Goal: Task Accomplishment & Management: Manage account settings

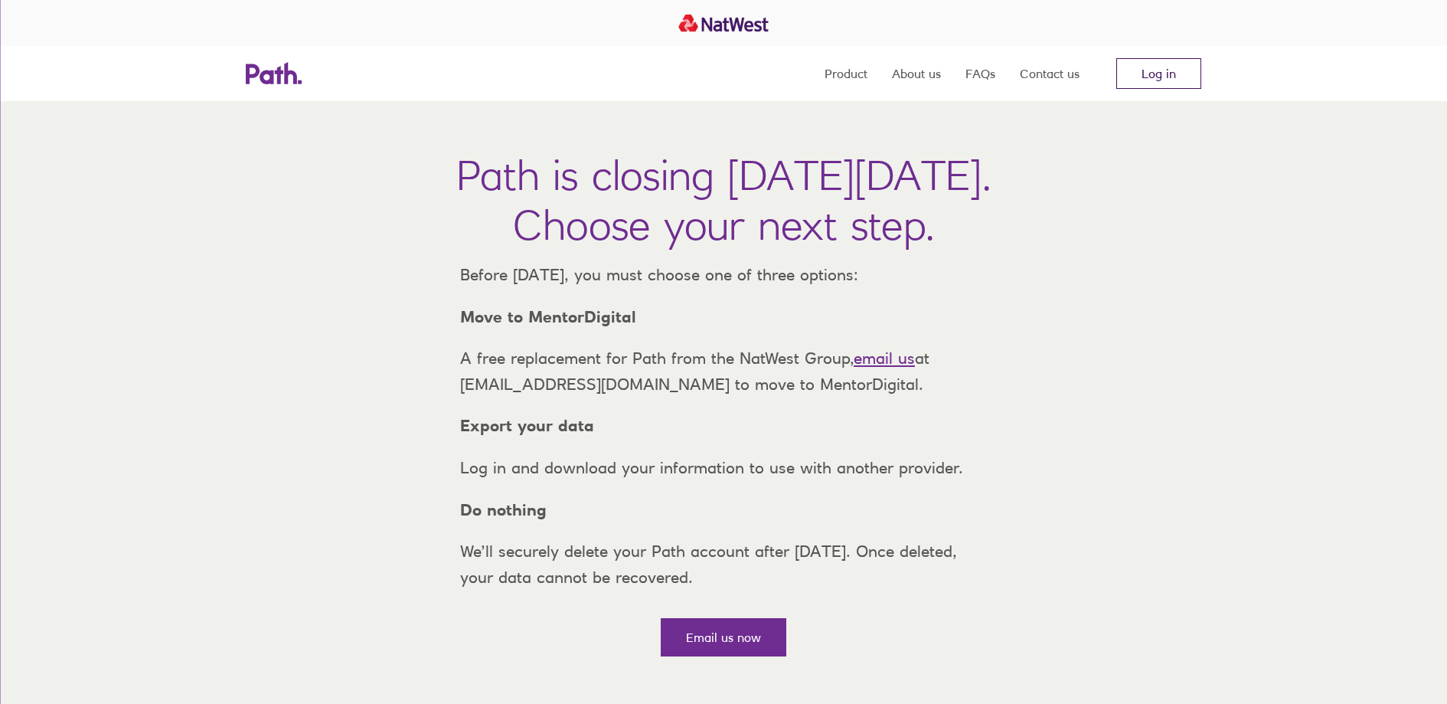
click at [1144, 70] on link "Log in" at bounding box center [1158, 73] width 85 height 31
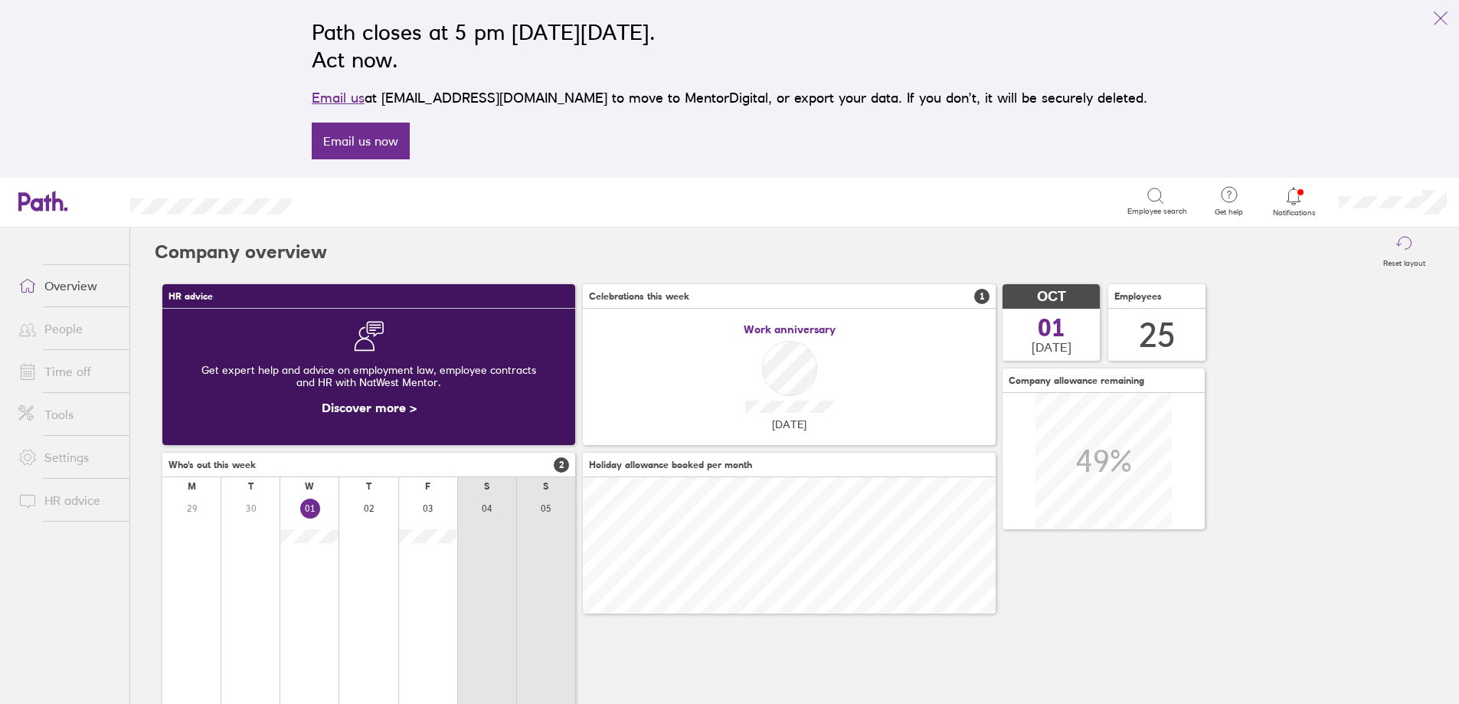
scroll to position [136, 413]
click at [91, 355] on li "Time off" at bounding box center [64, 371] width 129 height 43
click at [80, 366] on link "Time off" at bounding box center [67, 371] width 123 height 31
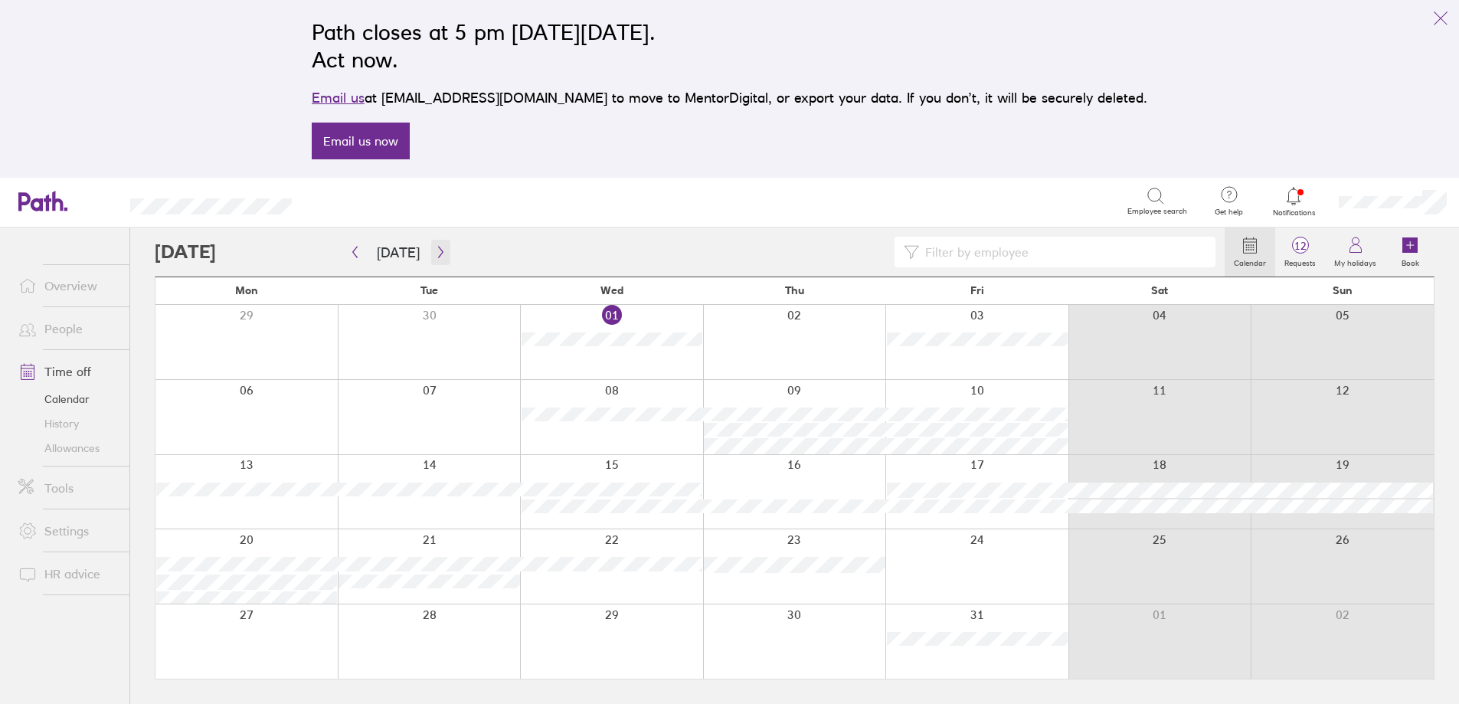
click at [438, 250] on icon "button" at bounding box center [440, 252] width 5 height 11
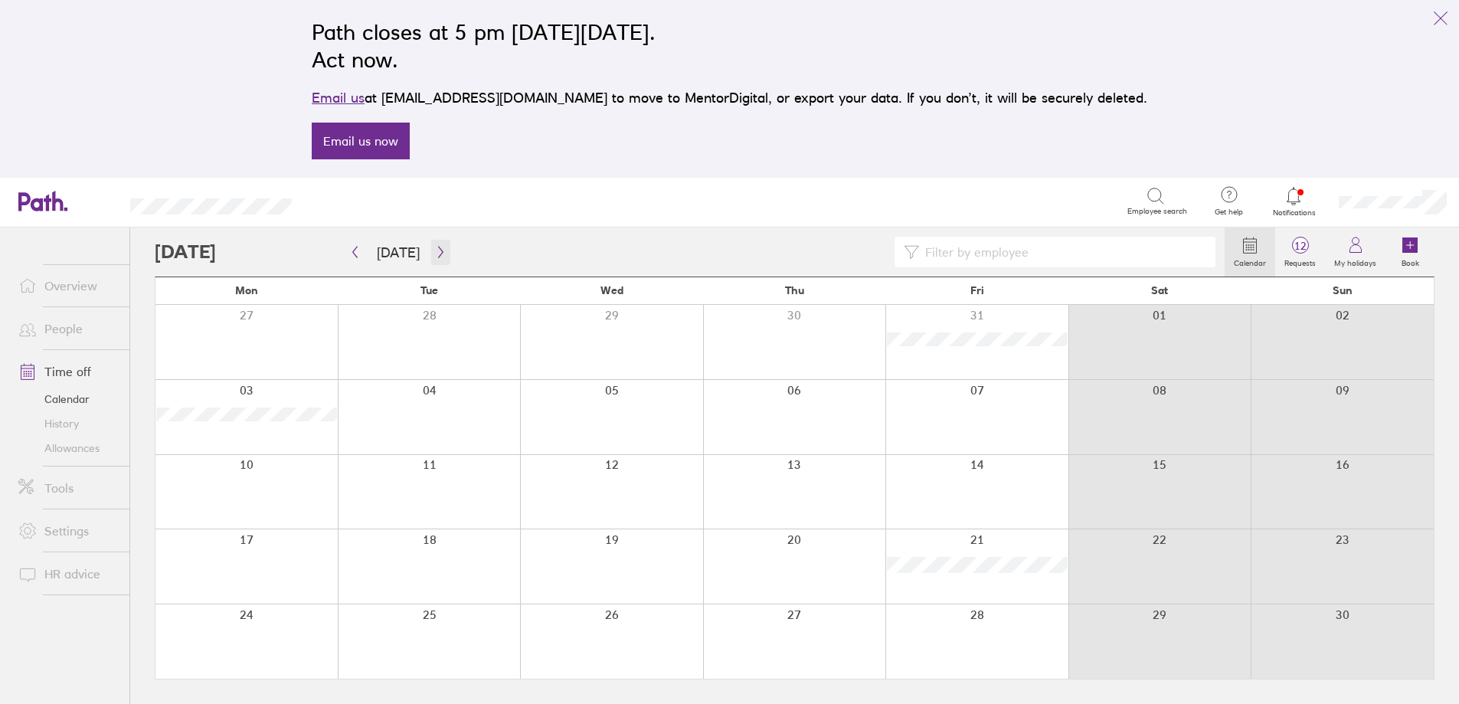
click at [435, 252] on icon "button" at bounding box center [440, 252] width 11 height 12
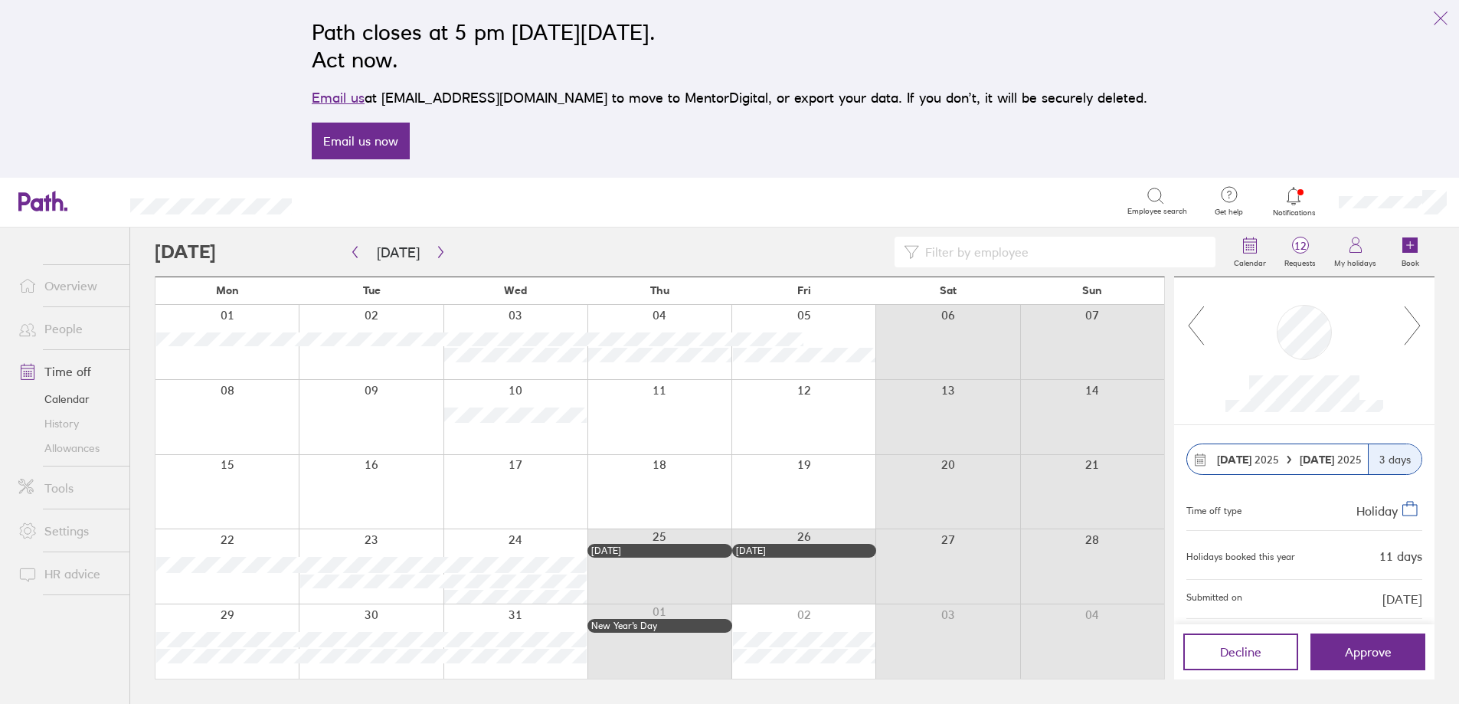
click at [1359, 630] on div "Decline Approve" at bounding box center [1304, 651] width 260 height 55
click at [1361, 637] on button "Approve" at bounding box center [1367, 651] width 115 height 37
click at [1325, 643] on button "Approve" at bounding box center [1367, 651] width 115 height 37
click at [1330, 658] on button "Approve" at bounding box center [1367, 651] width 115 height 37
click at [1293, 194] on icon at bounding box center [1293, 196] width 18 height 18
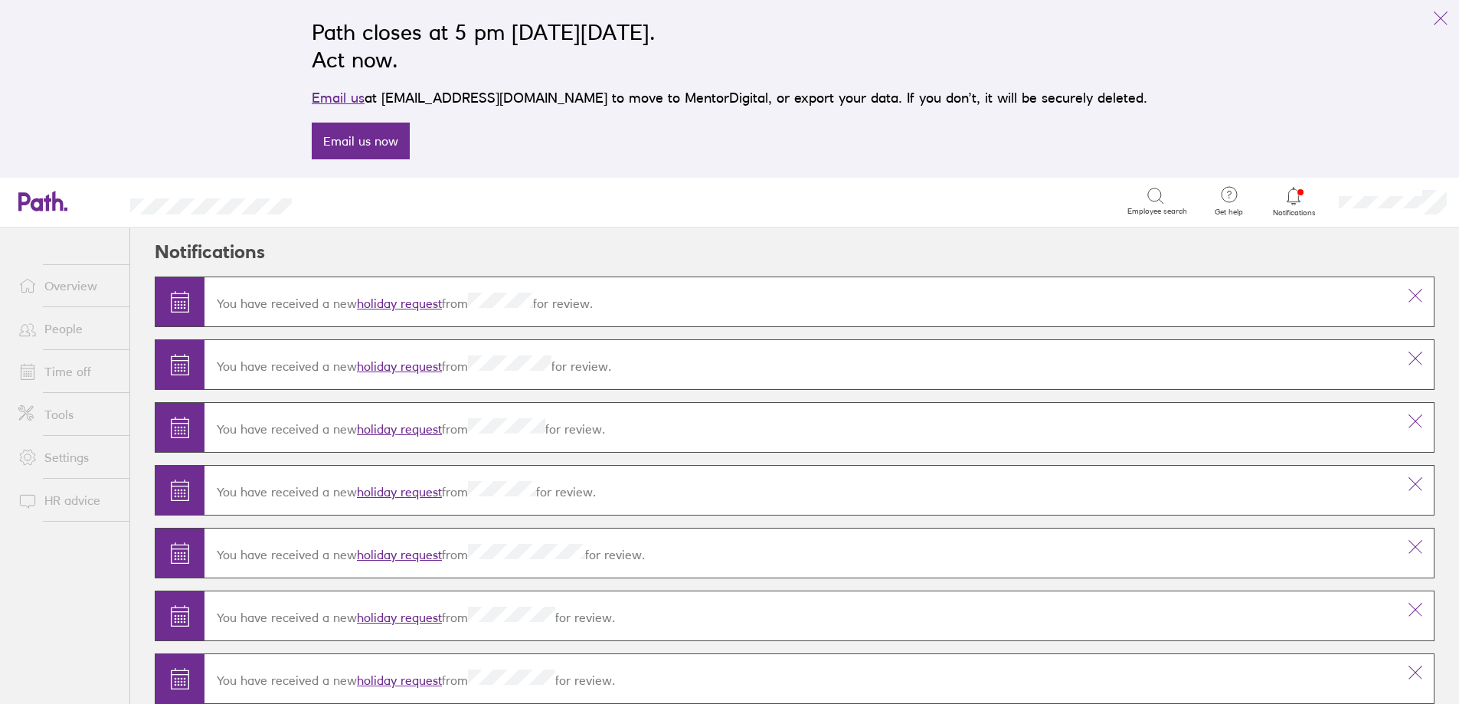
click at [1291, 198] on icon at bounding box center [1293, 196] width 18 height 18
click at [1445, 16] on icon "link" at bounding box center [1440, 18] width 18 height 18
